Goal: Navigation & Orientation: Understand site structure

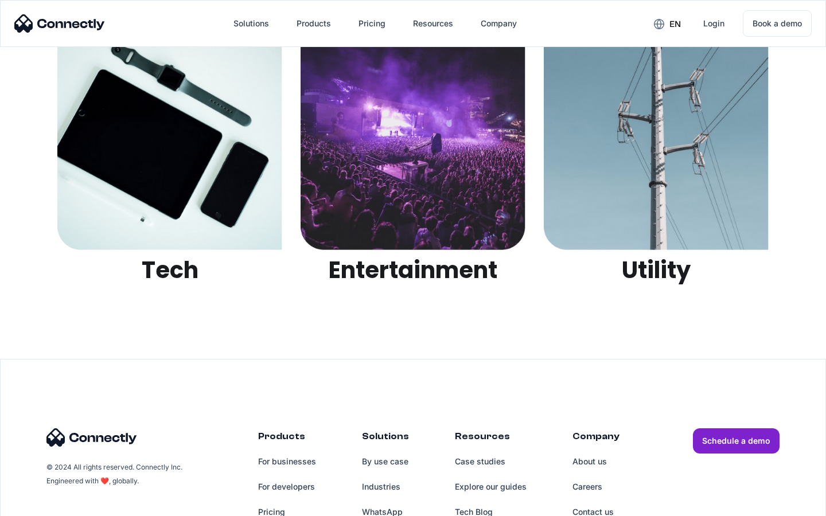
scroll to position [3619, 0]
